Goal: Book appointment/travel/reservation

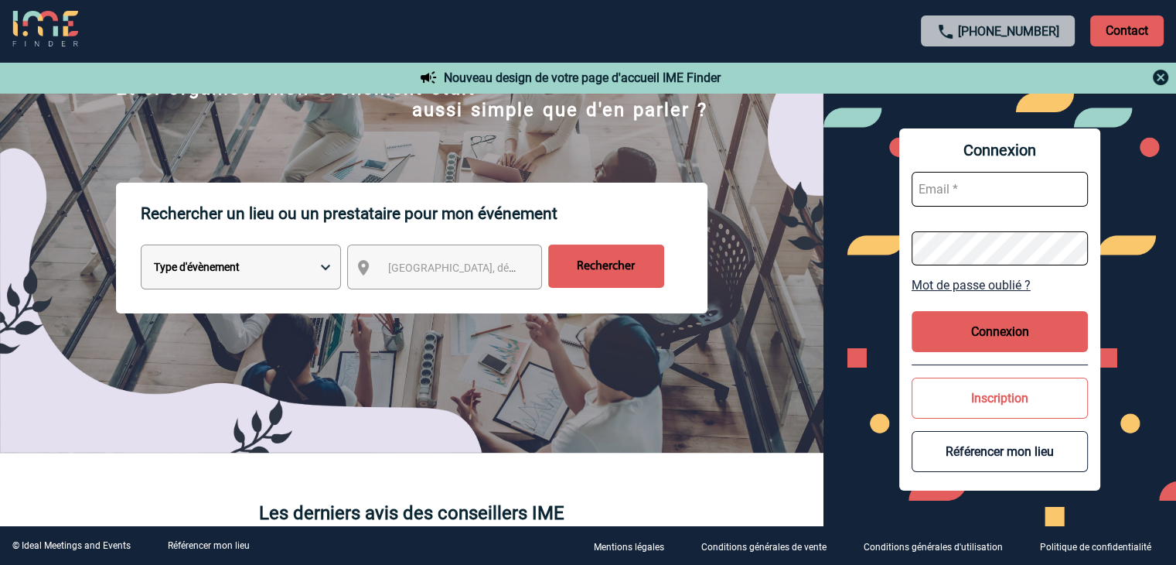
scroll to position [155, 0]
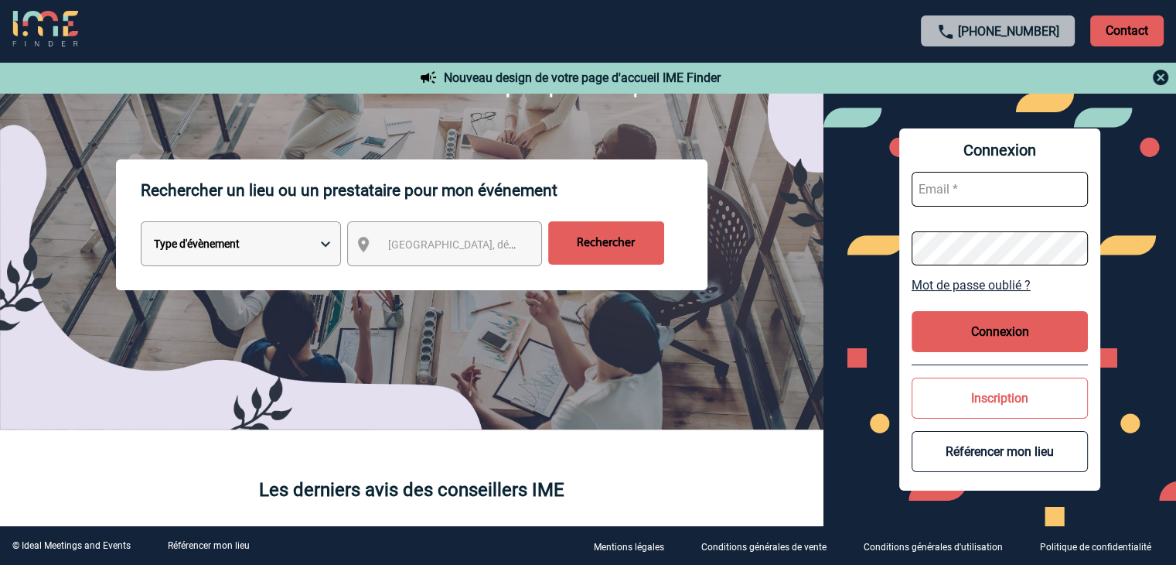
click at [644, 364] on div "Rechercher un lieu ou un prestataire pour mon événement Type d'évènement Sémina…" at bounding box center [412, 294] width 824 height 270
click at [643, 377] on div "Rechercher un lieu ou un prestataire pour mon événement Type d'évènement Sémina…" at bounding box center [412, 294] width 824 height 270
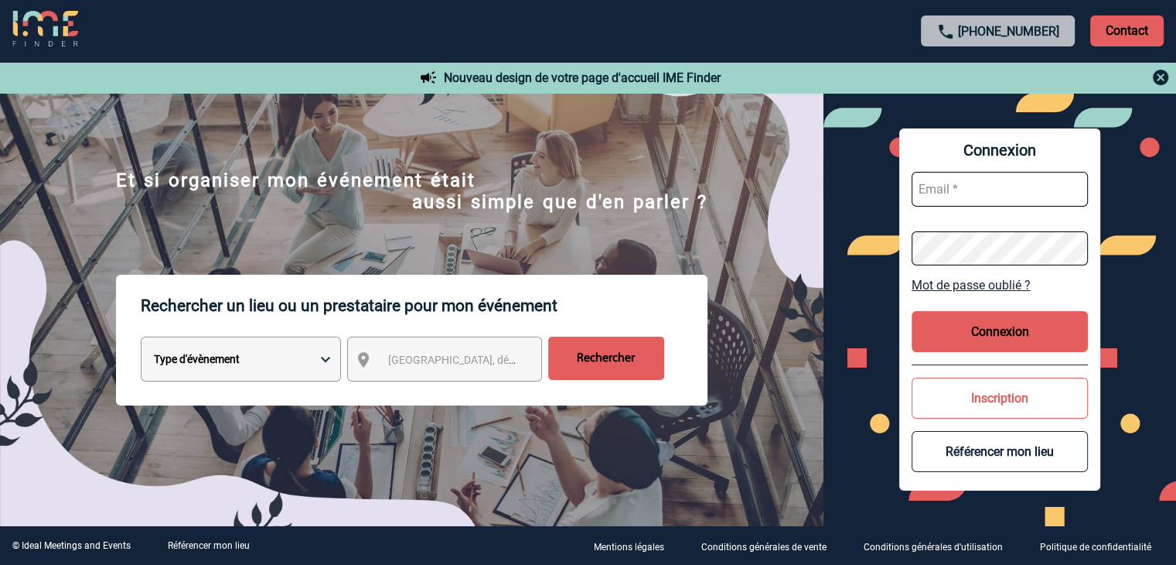
scroll to position [77, 0]
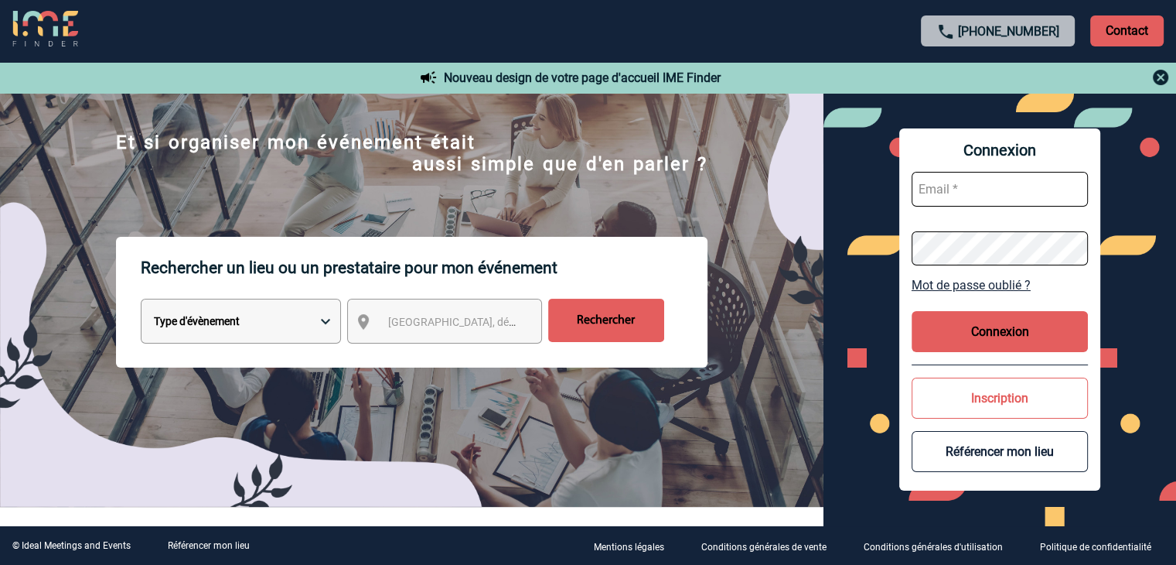
click at [307, 317] on select "Type d'évènement Séminaire avec nuitée Réunion Repas de groupe Team Building & …" at bounding box center [241, 321] width 200 height 45
select select "1"
click at [141, 302] on select "Type d'évènement Séminaire avec nuitée Réunion Repas de groupe Team Building & …" at bounding box center [241, 321] width 200 height 45
click at [410, 323] on span "[GEOGRAPHIC_DATA], département, région..." at bounding box center [495, 322] width 215 height 12
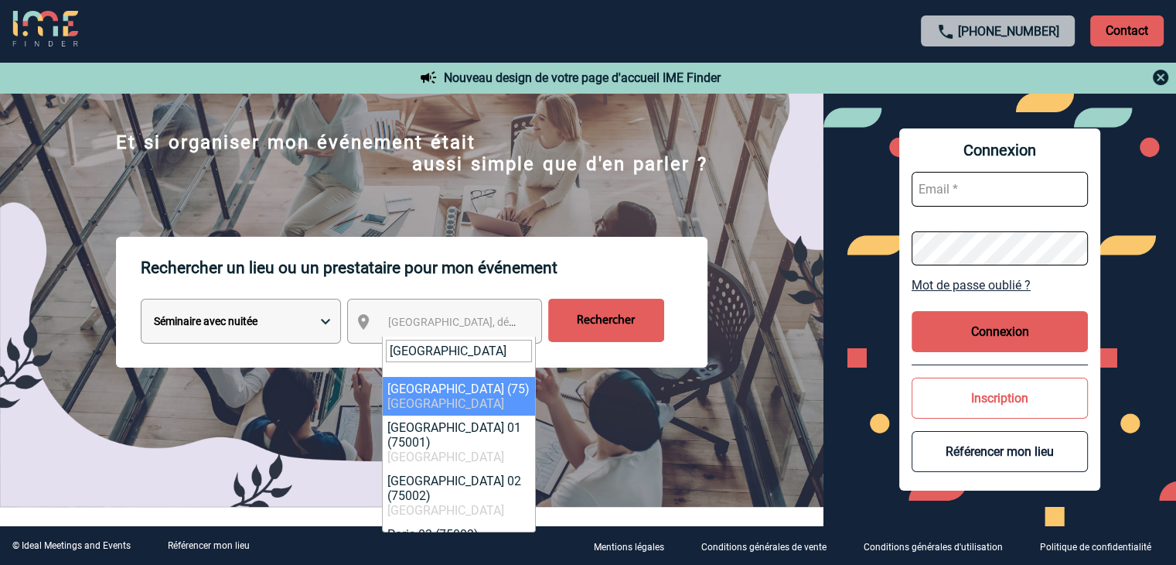
type input "paris"
select select "3"
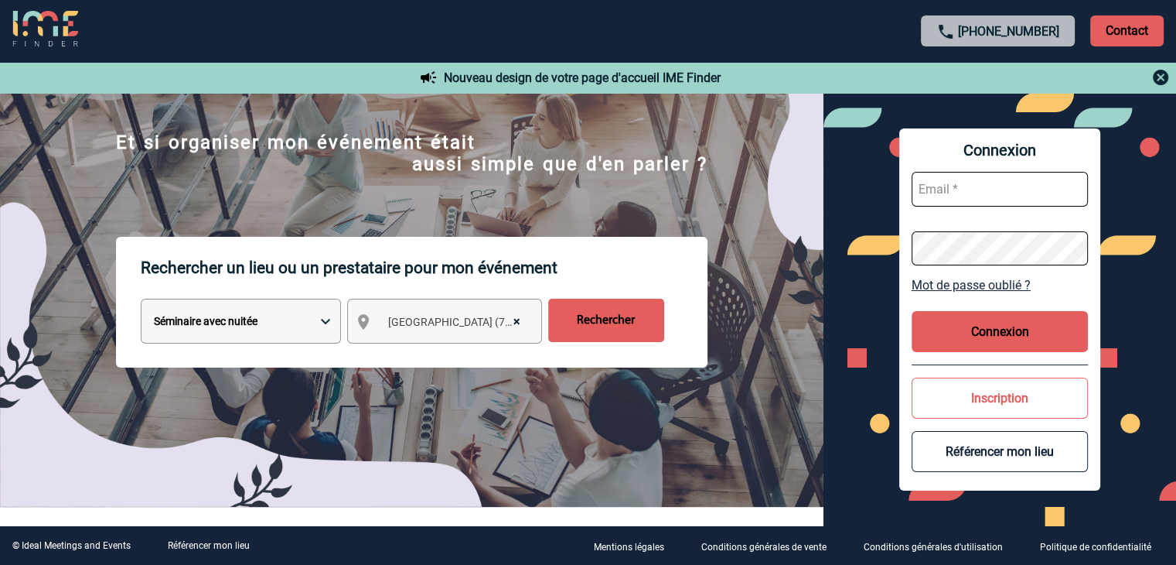
click at [572, 327] on input "Rechercher" at bounding box center [606, 320] width 116 height 43
